Goal: Task Accomplishment & Management: Use online tool/utility

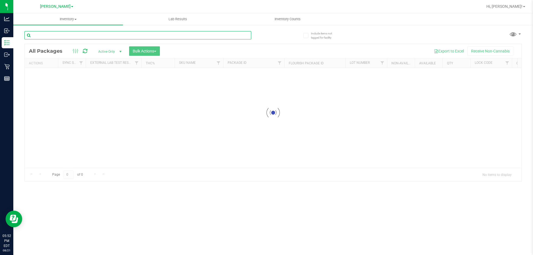
click at [137, 37] on input "text" at bounding box center [137, 35] width 227 height 8
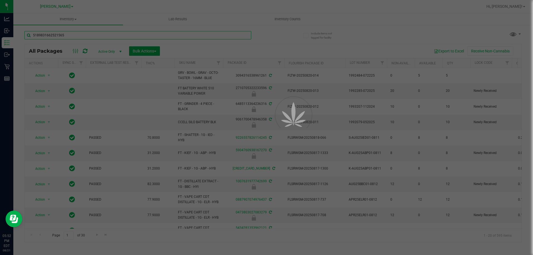
type input "5189831662521565"
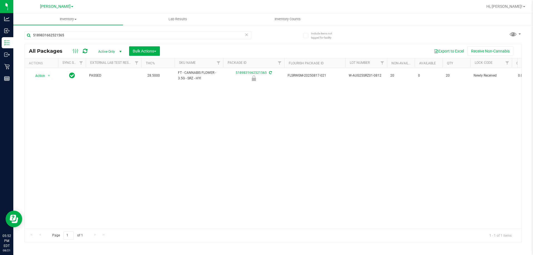
click at [44, 67] on th "Actions" at bounding box center [41, 63] width 33 height 10
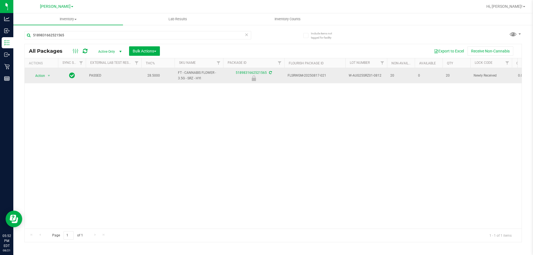
click at [41, 76] on span "Action" at bounding box center [37, 76] width 15 height 8
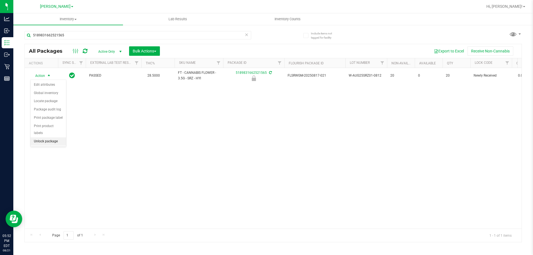
click at [52, 137] on li "Unlock package" at bounding box center [49, 141] width 36 height 8
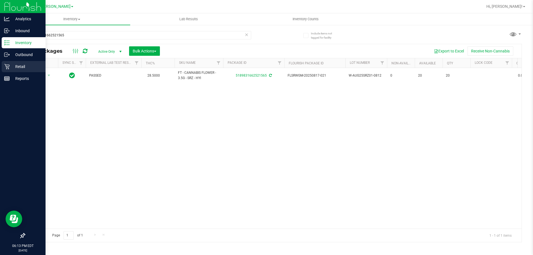
click at [12, 69] on p "Retail" at bounding box center [26, 66] width 33 height 7
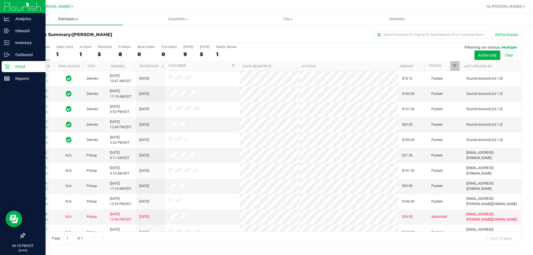
click at [61, 17] on span "Purchases" at bounding box center [68, 19] width 110 height 5
click at [31, 41] on span "Fulfillment" at bounding box center [30, 40] width 34 height 5
